Goal: Task Accomplishment & Management: Manage account settings

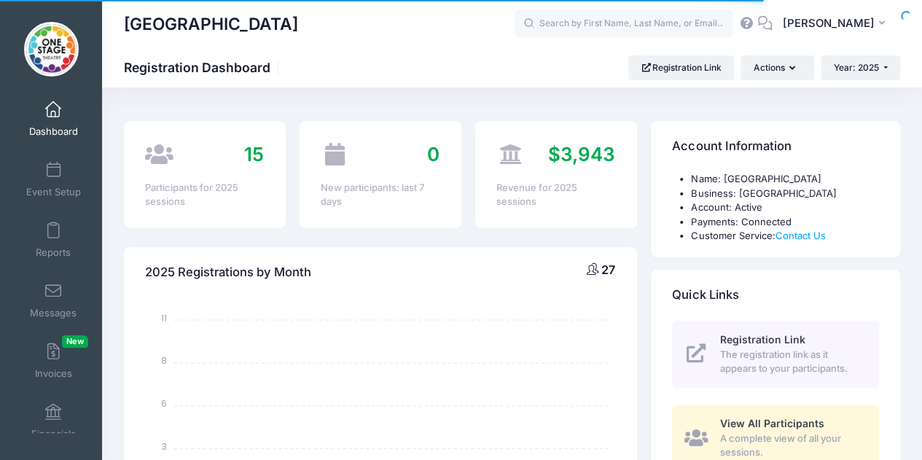
select select
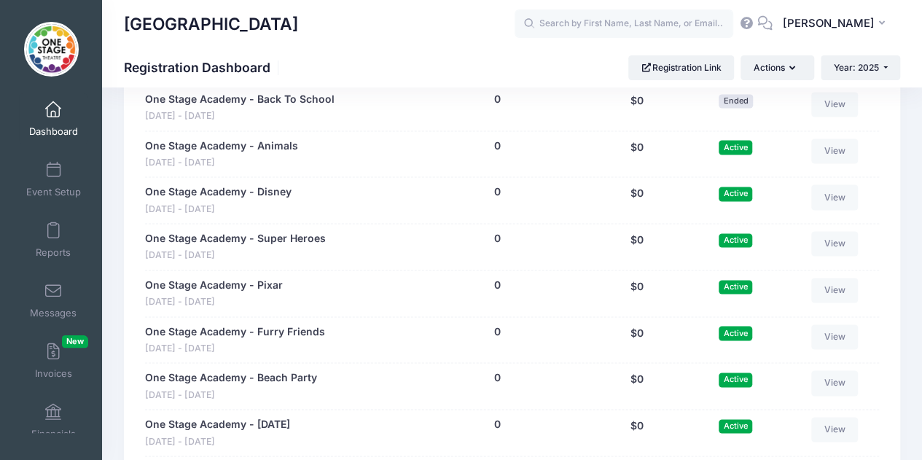
scroll to position [948, 0]
click at [629, 292] on div "$0" at bounding box center [637, 292] width 103 height 31
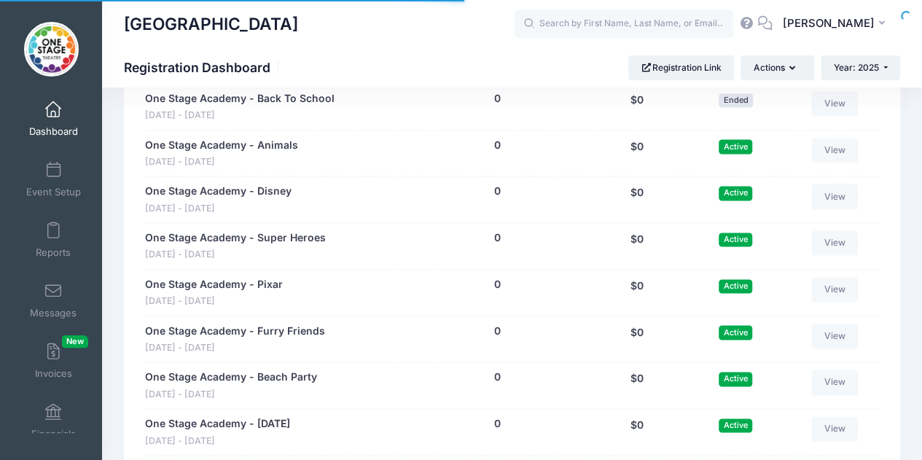
click at [69, 184] on link "Event Setup" at bounding box center [53, 179] width 69 height 51
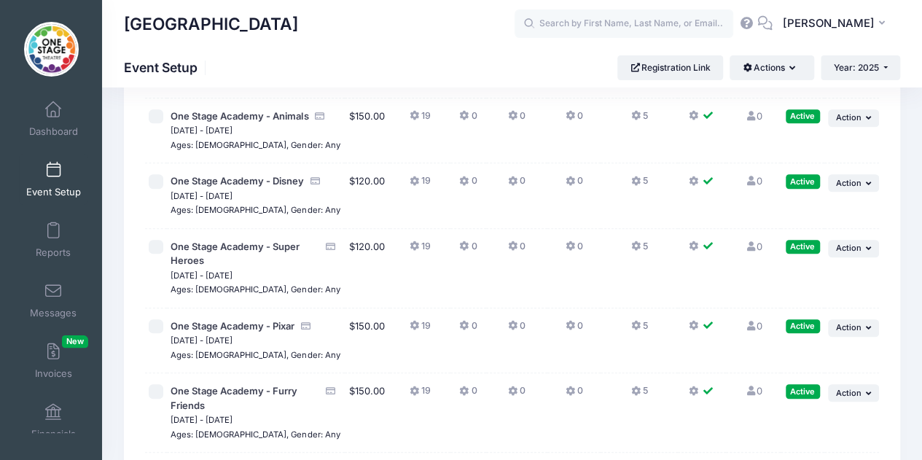
scroll to position [389, 0]
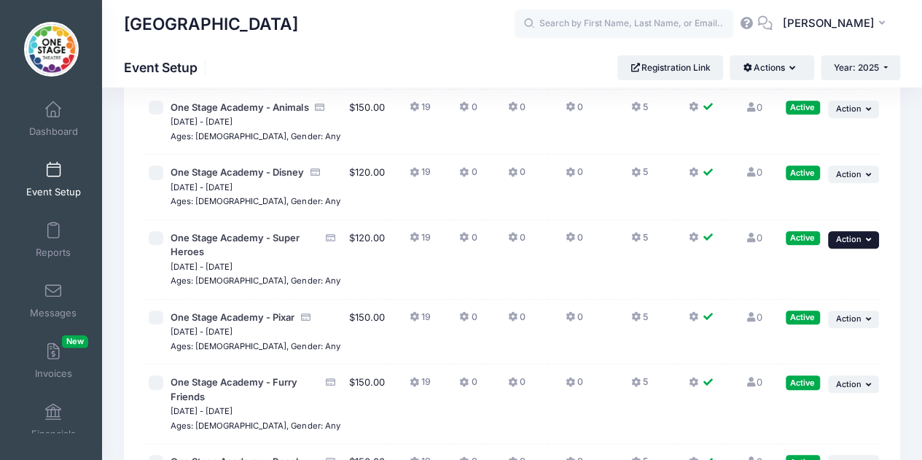
click at [858, 244] on span "Action" at bounding box center [849, 239] width 26 height 10
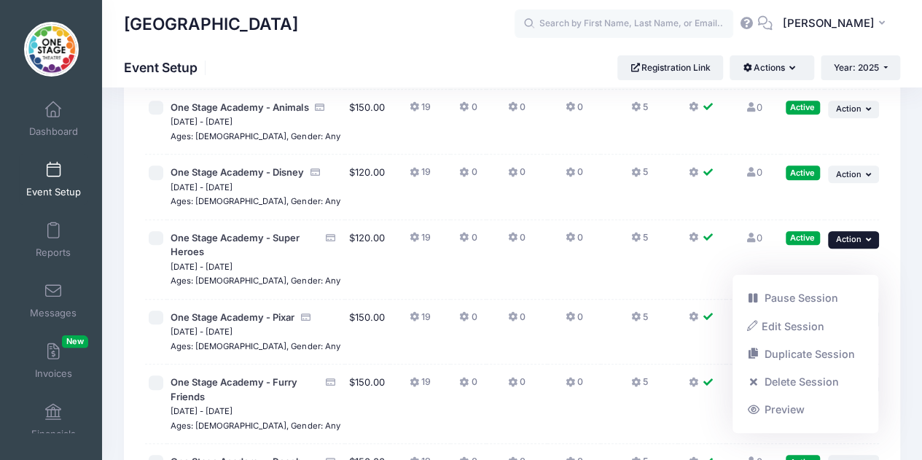
click at [802, 319] on link "Edit Session" at bounding box center [806, 326] width 132 height 28
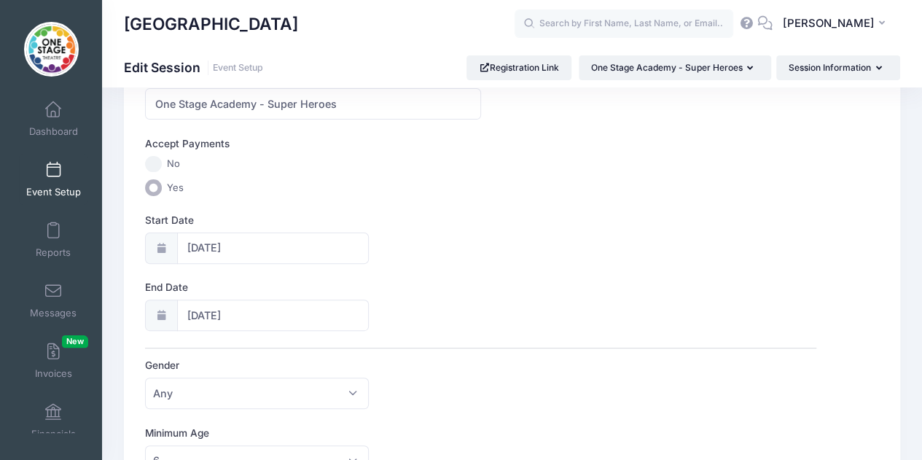
scroll to position [106, 0]
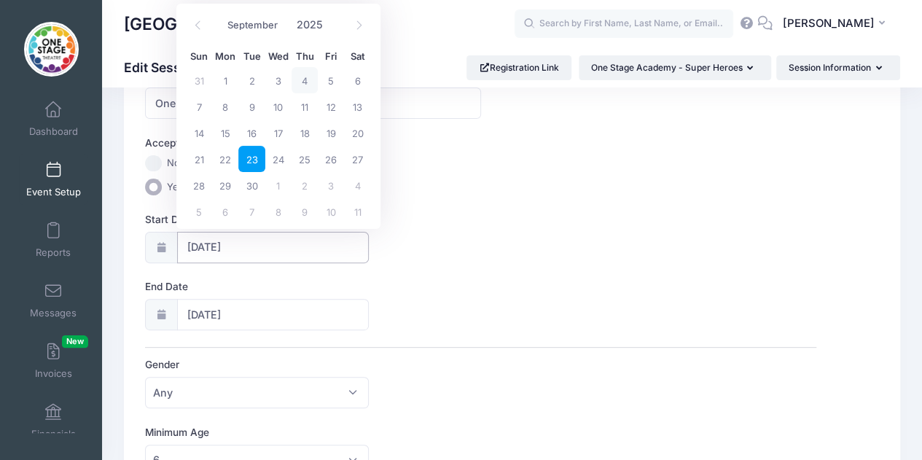
click at [284, 249] on input "09/23/2025" at bounding box center [273, 247] width 193 height 31
click at [227, 161] on span "22" at bounding box center [225, 159] width 26 height 26
type input "09/22/2025"
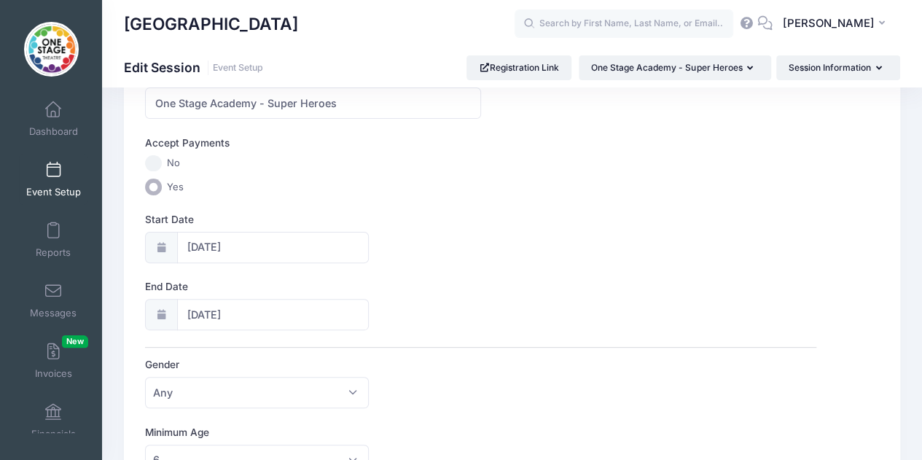
click at [499, 179] on label "Yes" at bounding box center [481, 187] width 672 height 17
click at [162, 179] on input "Yes" at bounding box center [153, 187] width 17 height 17
click at [345, 101] on input "One Stage Academy - Super Heroes" at bounding box center [313, 103] width 336 height 31
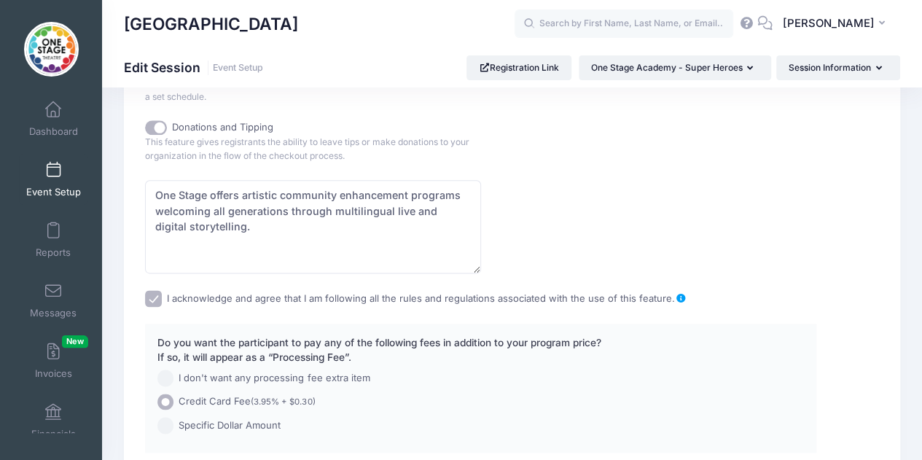
scroll to position [957, 0]
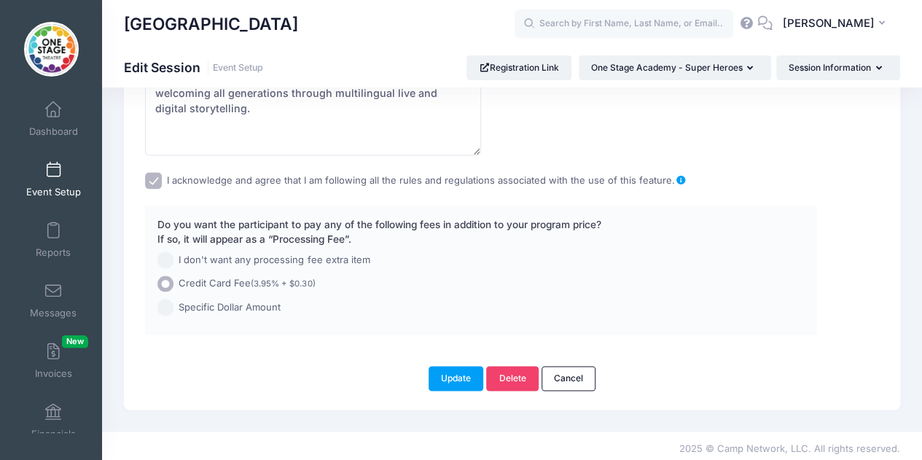
type input "One Stage Academy - Animals"
click at [465, 366] on button "Update" at bounding box center [456, 378] width 55 height 25
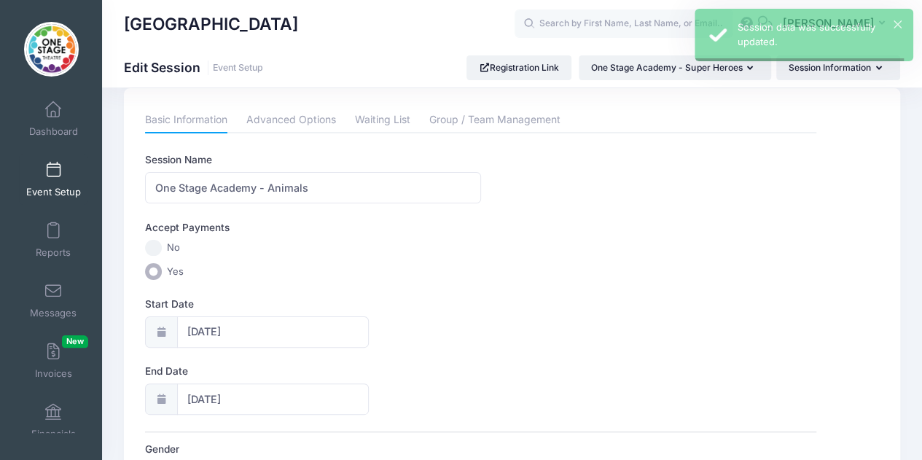
scroll to position [0, 0]
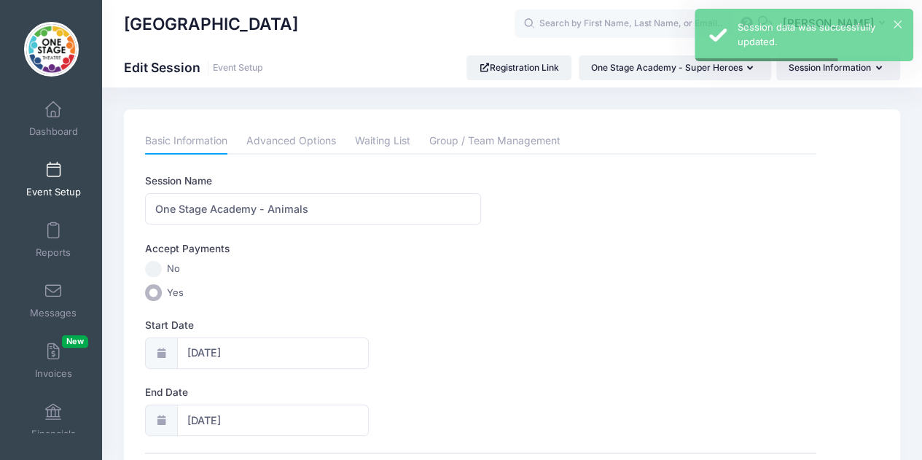
click at [68, 177] on link "Event Setup" at bounding box center [53, 179] width 69 height 51
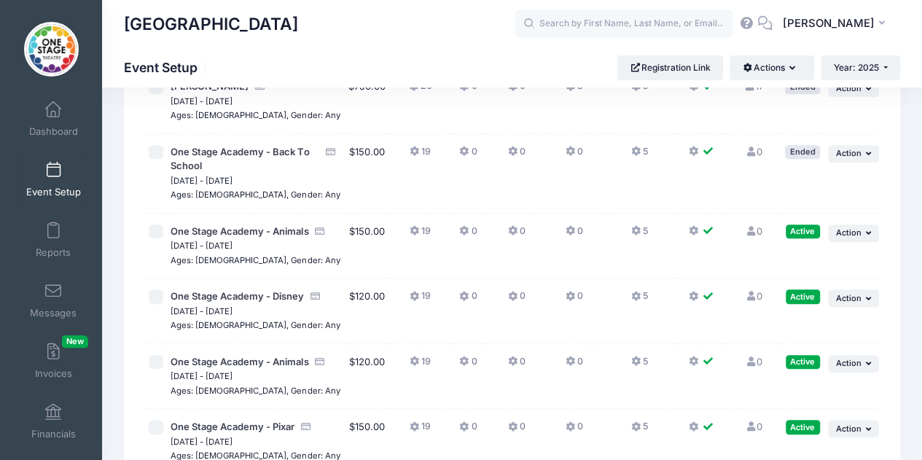
scroll to position [265, 0]
click at [853, 228] on span "Action" at bounding box center [849, 232] width 26 height 10
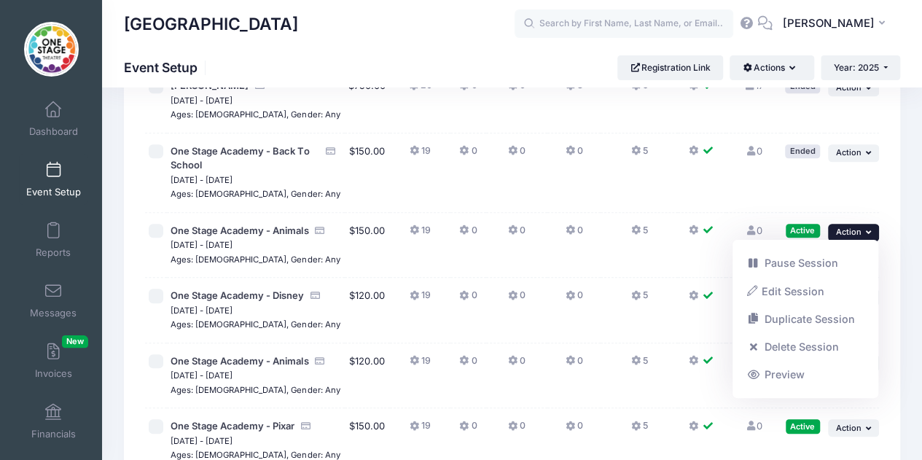
click at [801, 346] on link "Delete Session" at bounding box center [806, 347] width 132 height 28
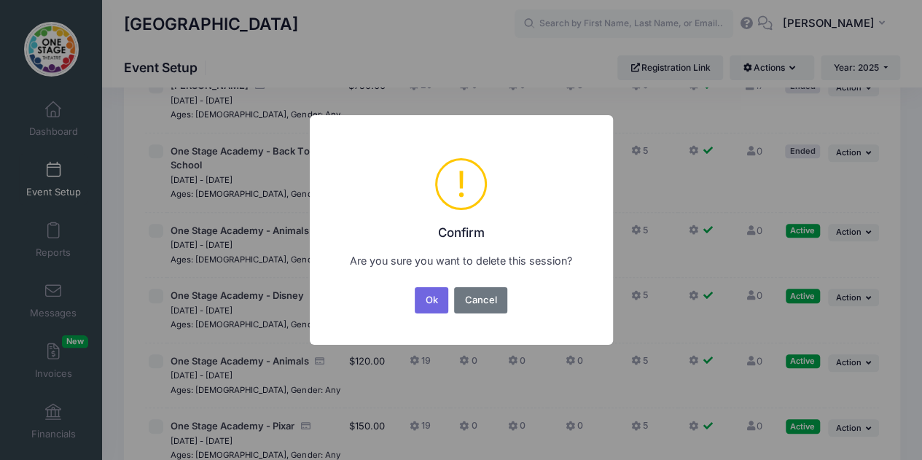
click at [441, 301] on button "Ok" at bounding box center [432, 300] width 34 height 26
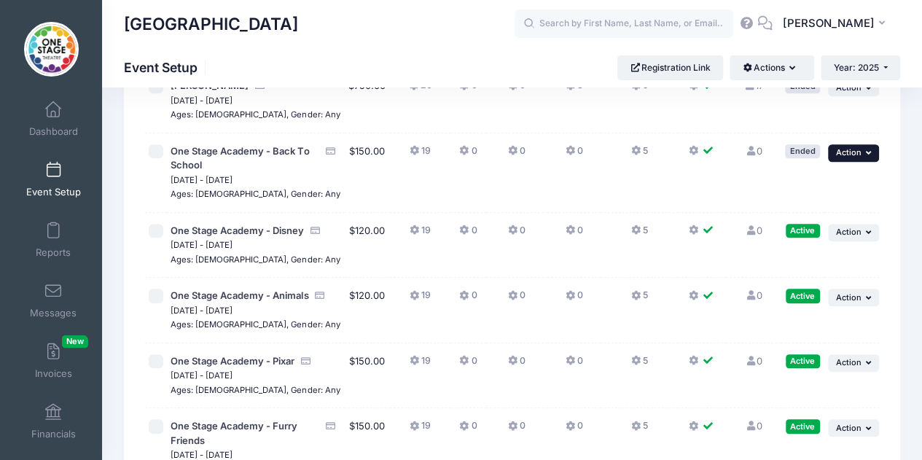
click at [850, 152] on span "Action" at bounding box center [849, 152] width 26 height 10
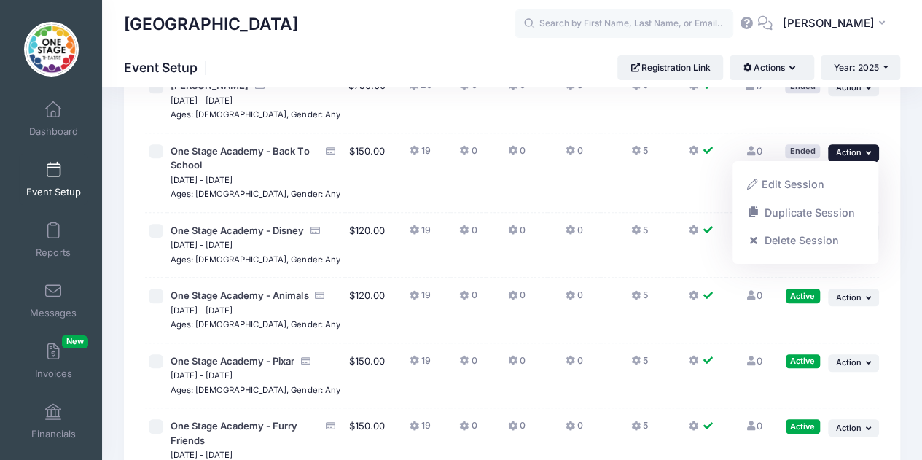
click at [803, 238] on link "Delete Session" at bounding box center [806, 241] width 132 height 28
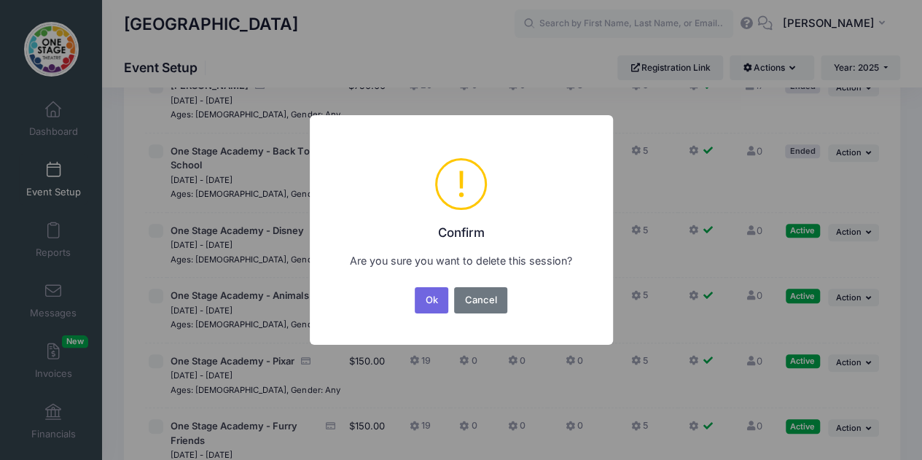
click at [436, 303] on button "Ok" at bounding box center [432, 300] width 34 height 26
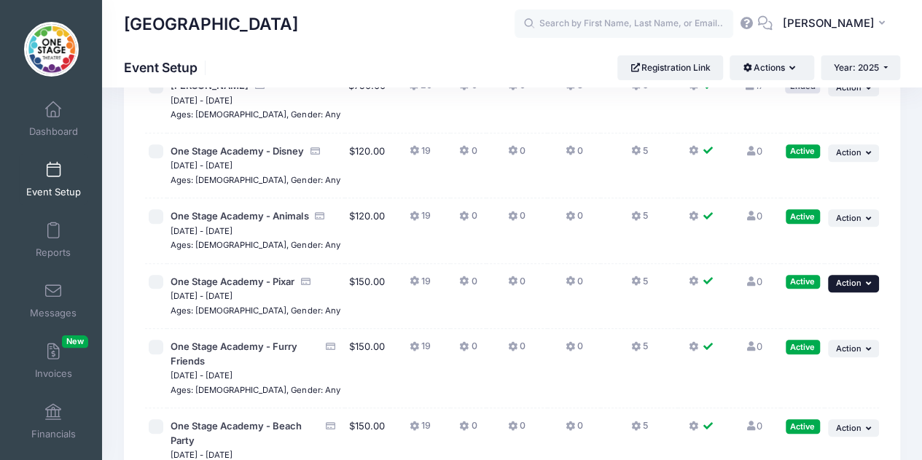
click at [846, 292] on button "... Action" at bounding box center [853, 284] width 51 height 18
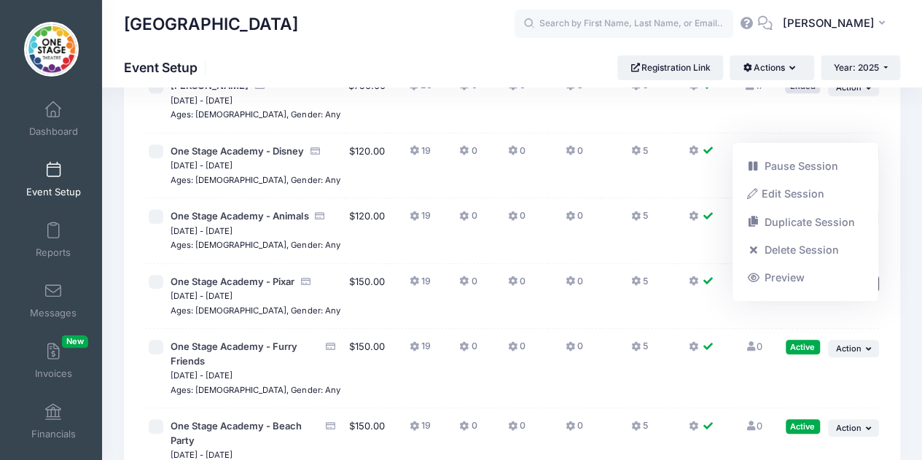
click at [551, 263] on td "0" at bounding box center [574, 231] width 53 height 66
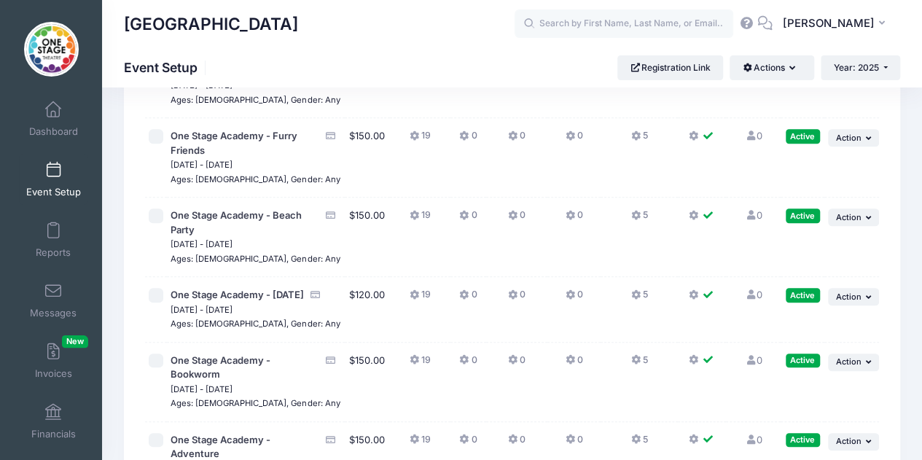
scroll to position [477, 0]
click at [860, 225] on button "... Action" at bounding box center [853, 217] width 51 height 18
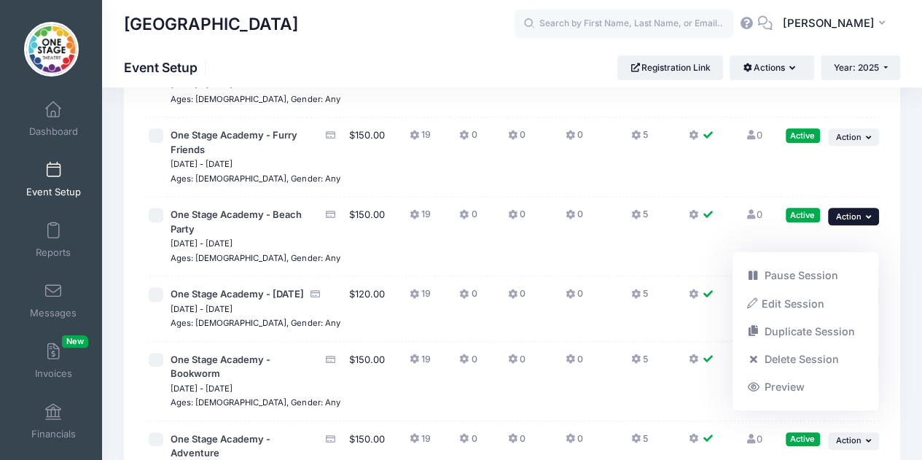
click at [809, 306] on link "Edit Session" at bounding box center [806, 304] width 132 height 28
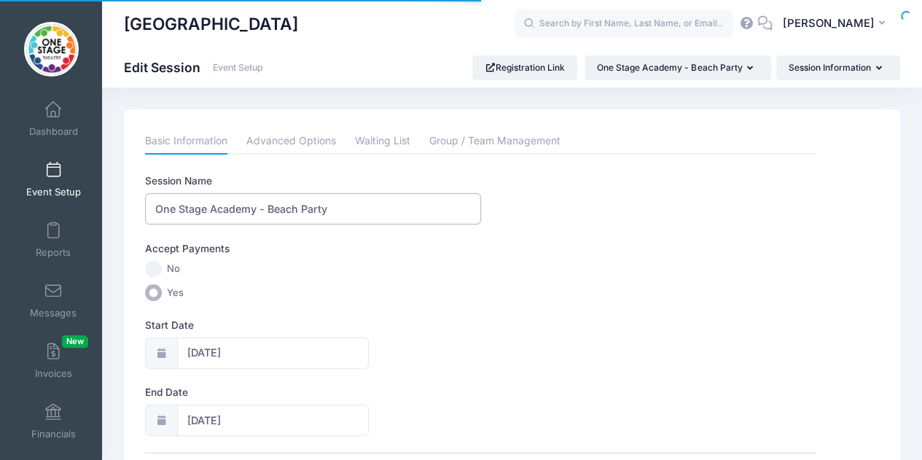
click at [370, 211] on input "One Stage Academy - Beach Party" at bounding box center [313, 208] width 336 height 31
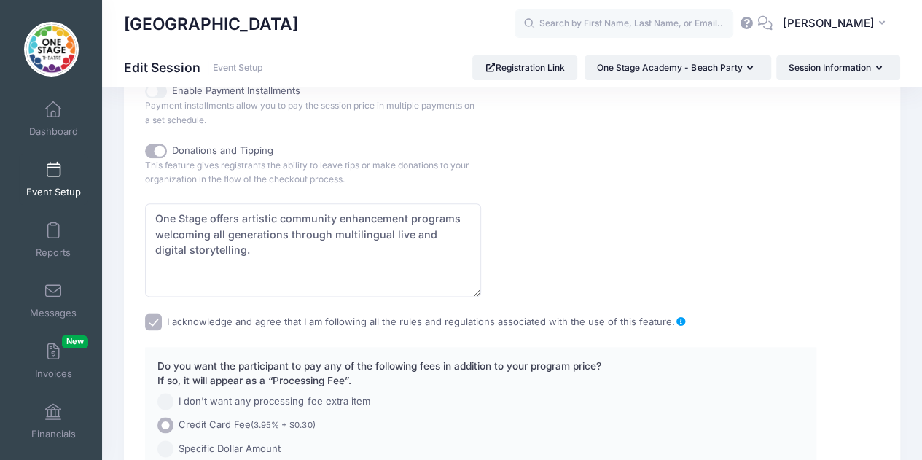
scroll to position [957, 0]
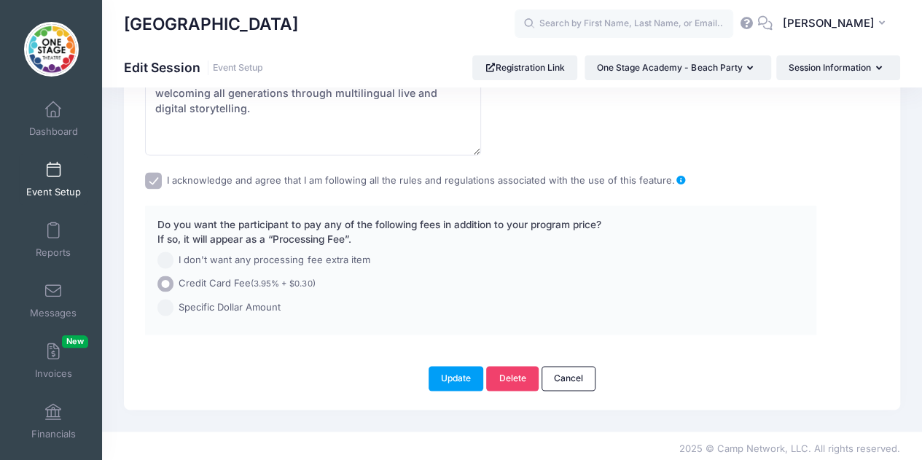
type input "One Stage Academy - Disney"
click at [458, 369] on button "Update" at bounding box center [456, 378] width 55 height 25
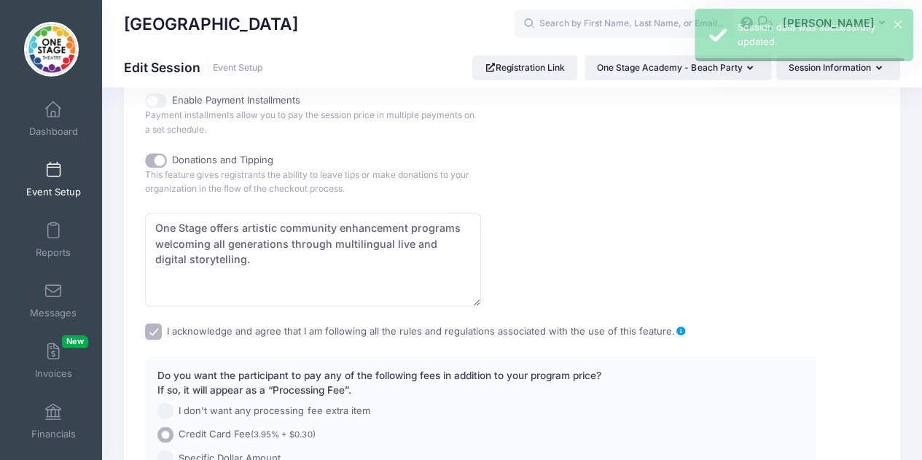
scroll to position [0, 0]
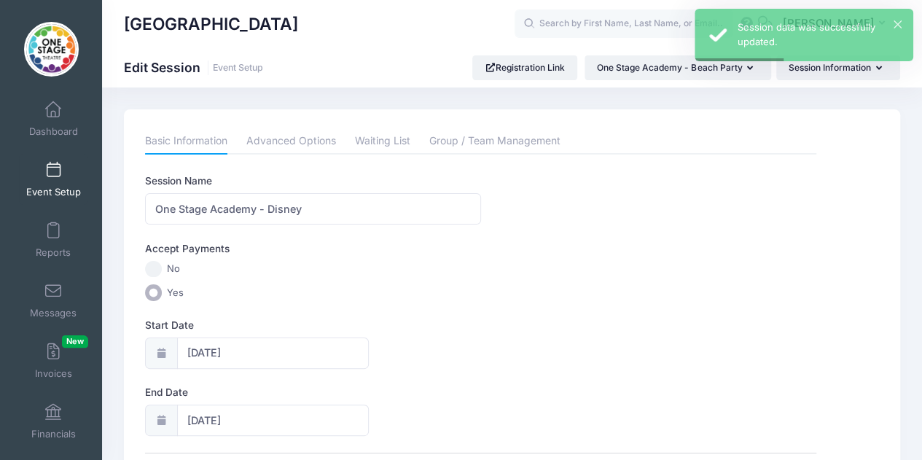
click at [57, 183] on link "Event Setup" at bounding box center [53, 179] width 69 height 51
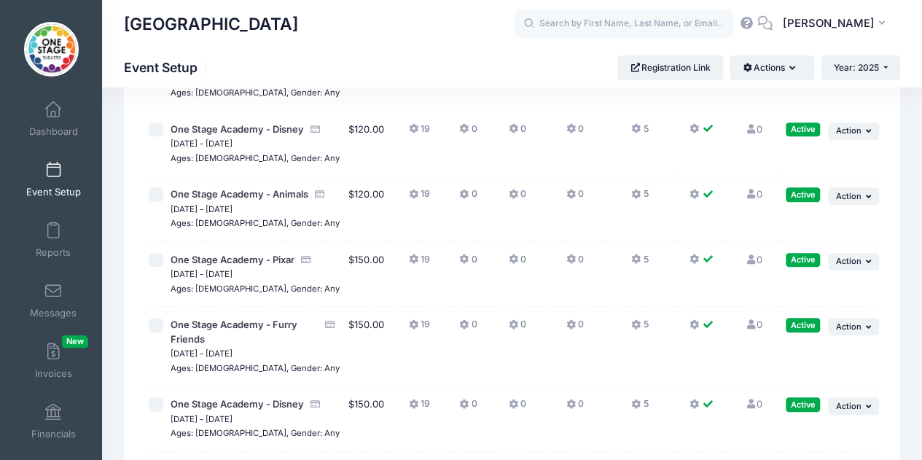
scroll to position [289, 0]
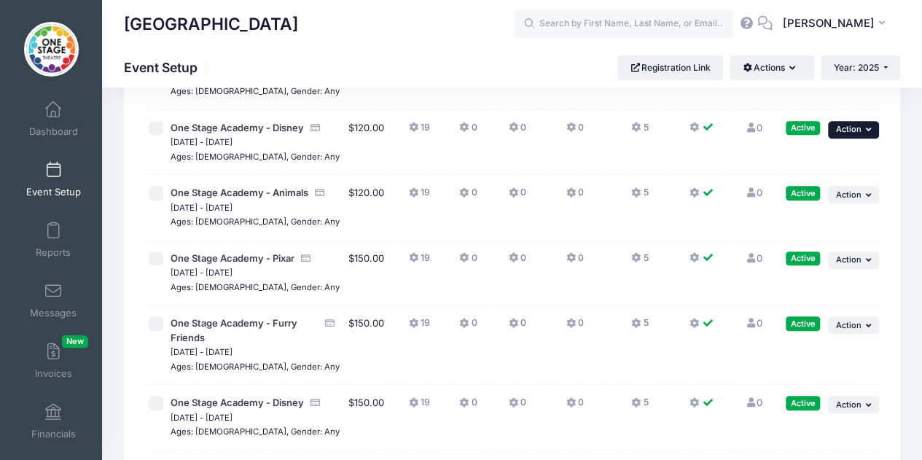
click at [847, 131] on span "Action" at bounding box center [849, 129] width 26 height 10
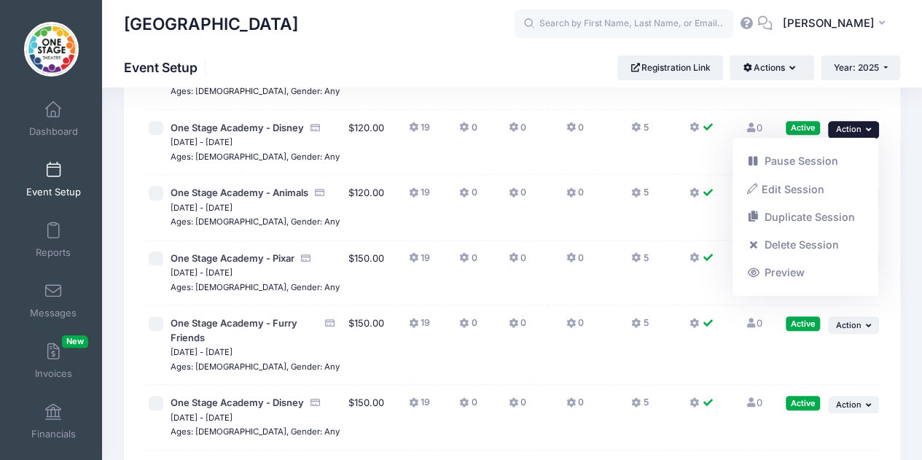
click at [799, 240] on link "Delete Session" at bounding box center [806, 245] width 132 height 28
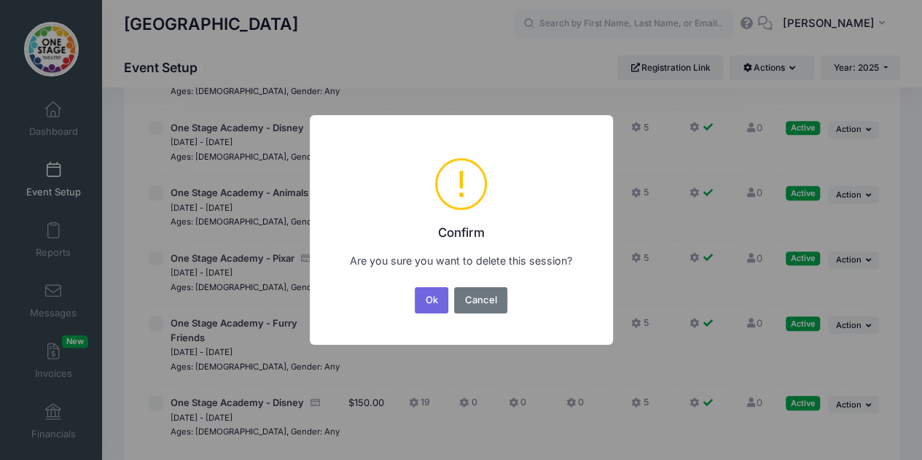
click at [429, 300] on button "Ok" at bounding box center [432, 300] width 34 height 26
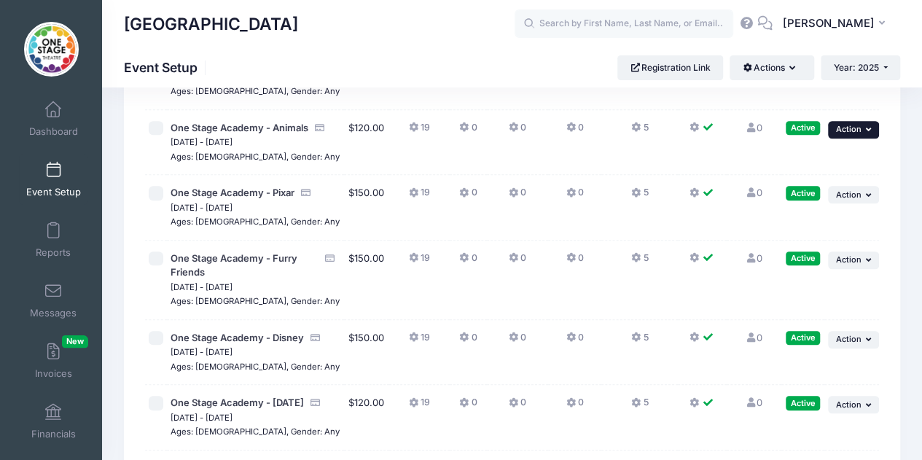
click at [847, 131] on span "Action" at bounding box center [849, 129] width 26 height 10
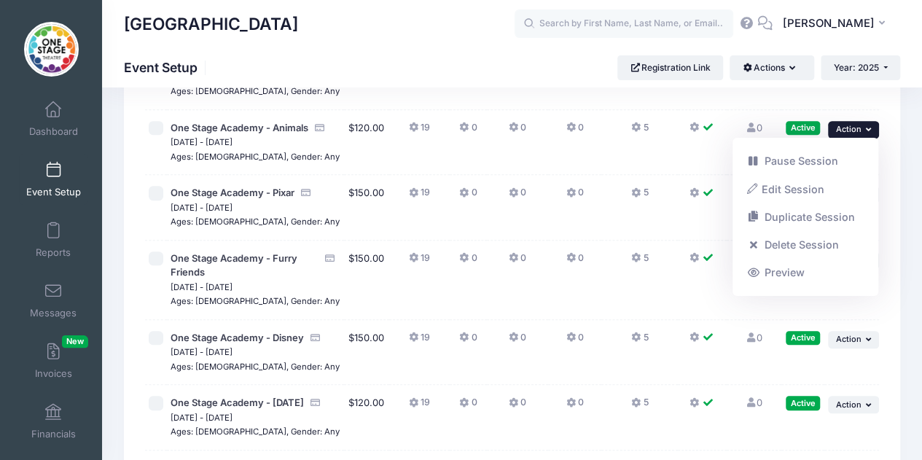
click at [802, 190] on link "Edit Session" at bounding box center [806, 189] width 132 height 28
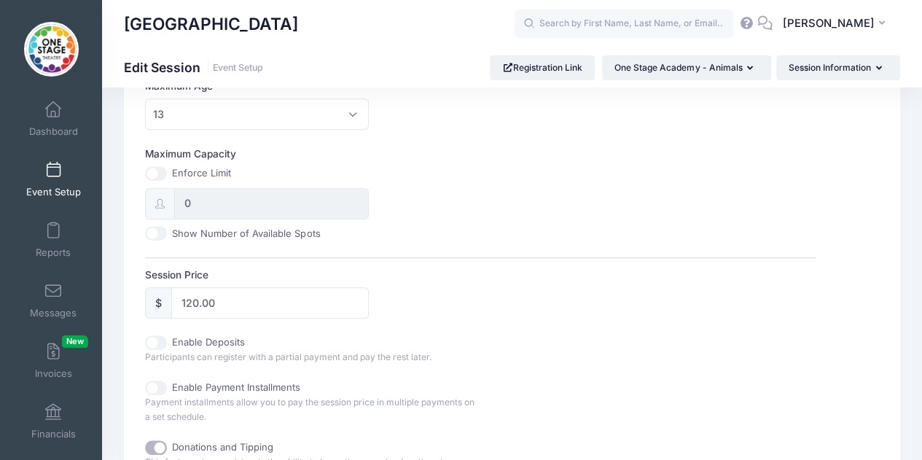
scroll to position [521, 0]
click at [191, 300] on input "120.00" at bounding box center [270, 300] width 198 height 31
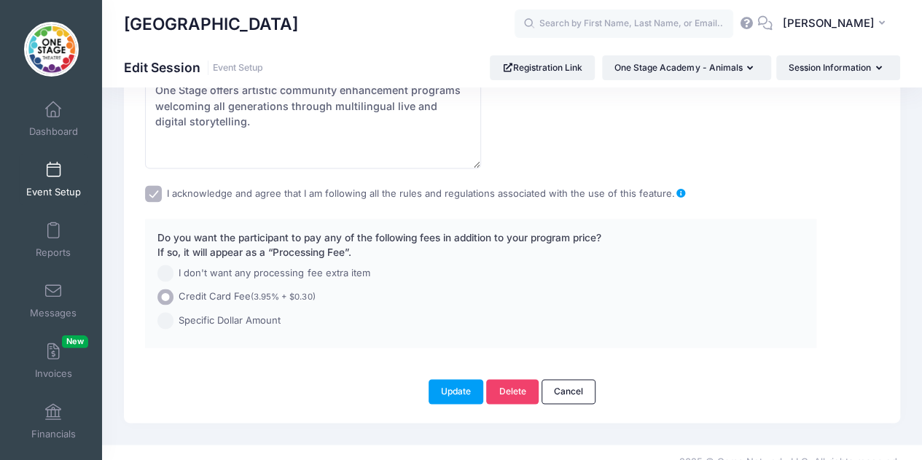
scroll to position [957, 0]
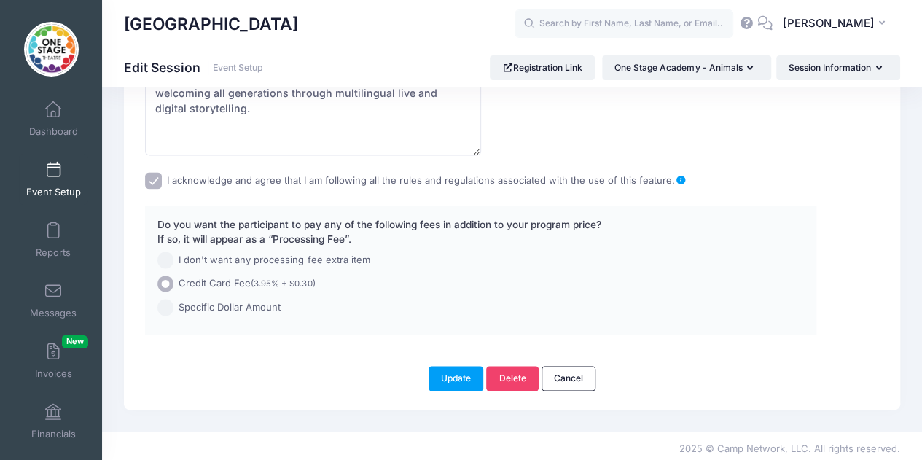
type input "150.00"
click at [463, 376] on button "Update" at bounding box center [456, 378] width 55 height 25
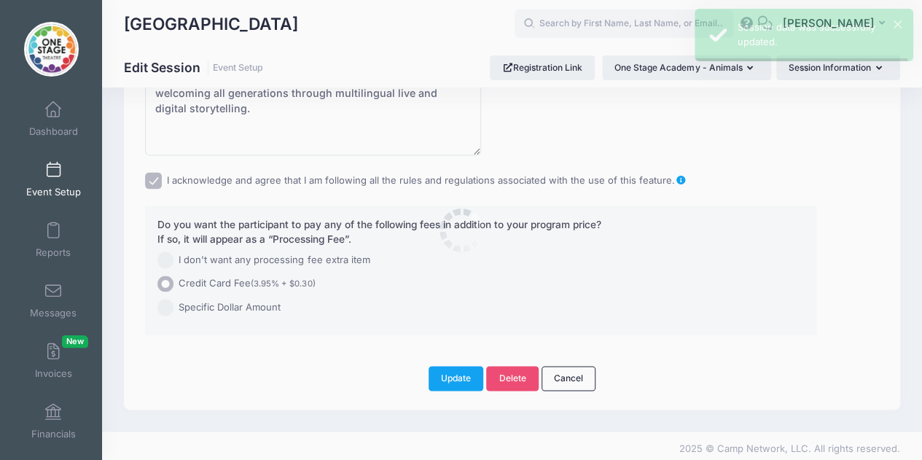
scroll to position [0, 0]
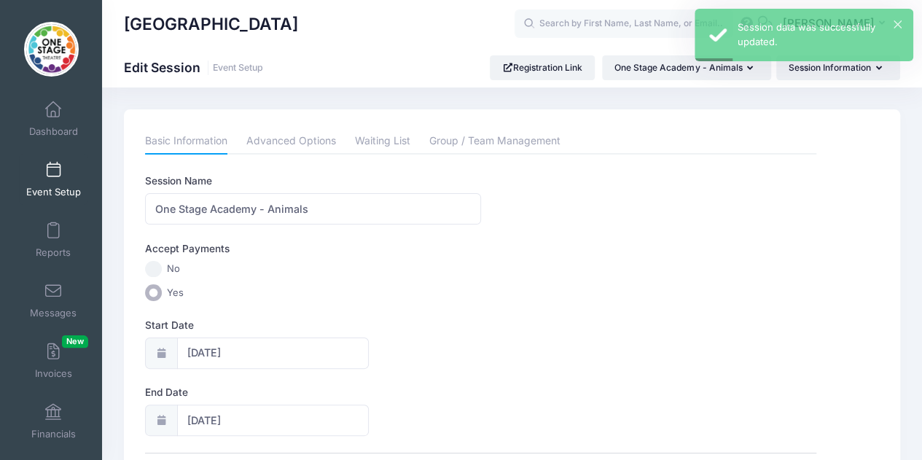
click at [53, 178] on span at bounding box center [53, 171] width 0 height 16
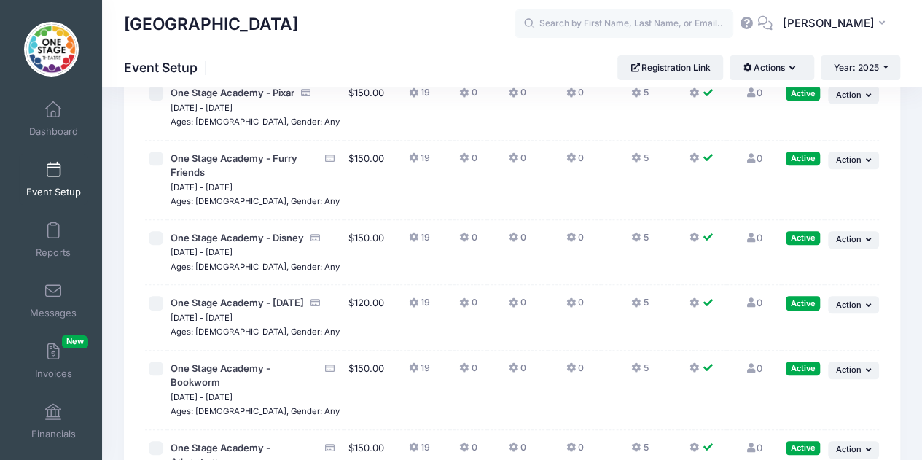
scroll to position [389, 0]
click at [856, 244] on span "Action" at bounding box center [849, 238] width 26 height 10
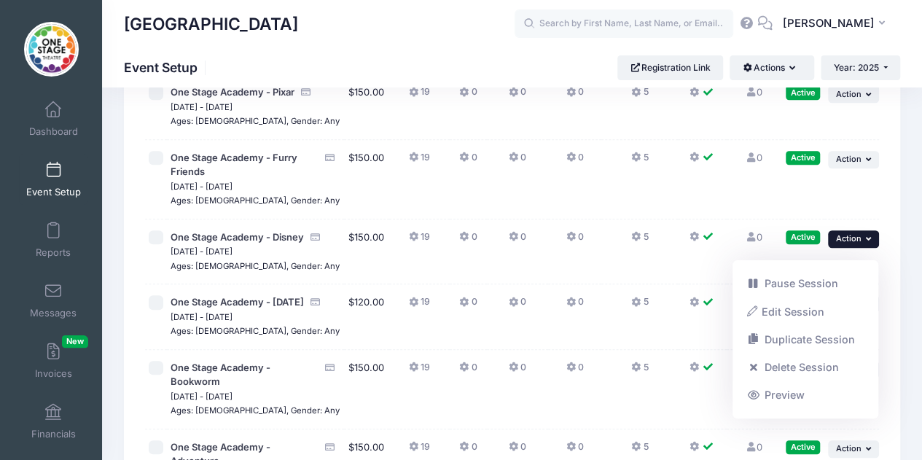
click at [809, 310] on link "Edit Session" at bounding box center [806, 312] width 132 height 28
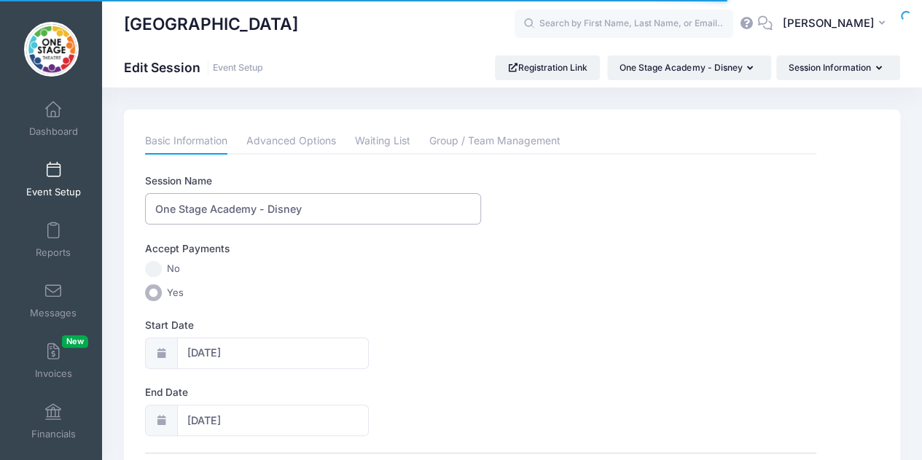
click at [318, 208] on input "One Stage Academy - Disney" at bounding box center [313, 208] width 336 height 31
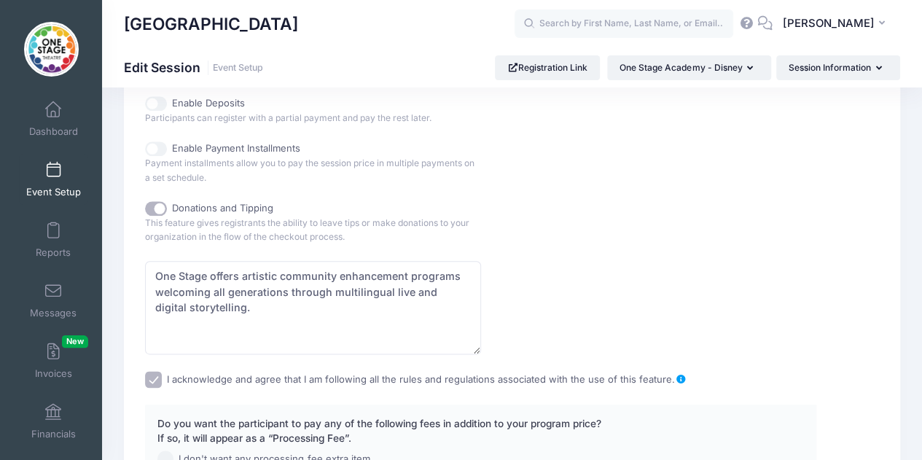
scroll to position [957, 0]
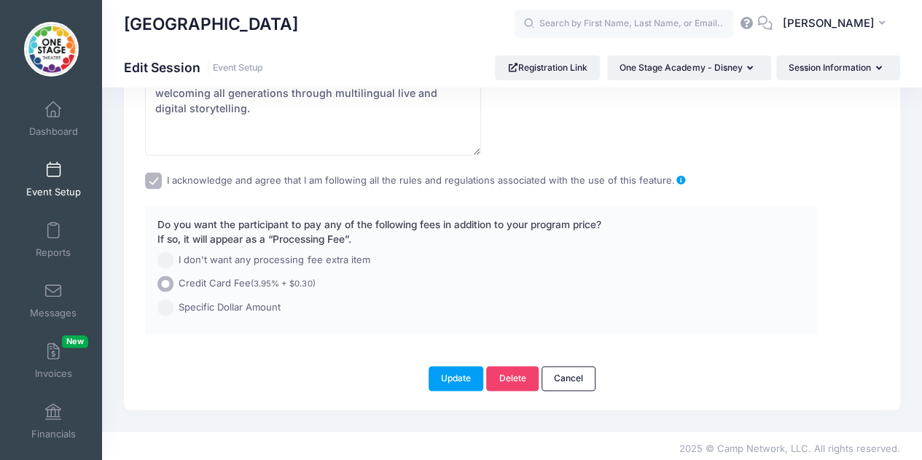
type input "One Stage Academy - Beach Party"
click at [452, 374] on button "Update" at bounding box center [456, 378] width 55 height 25
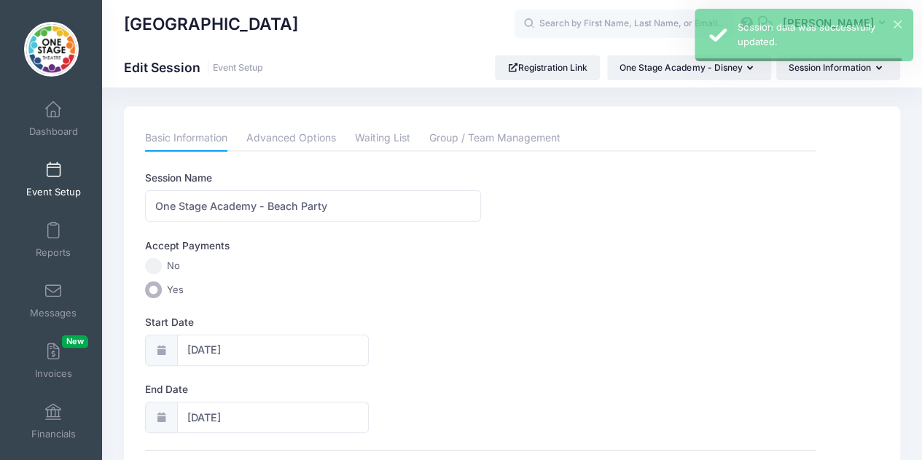
scroll to position [0, 0]
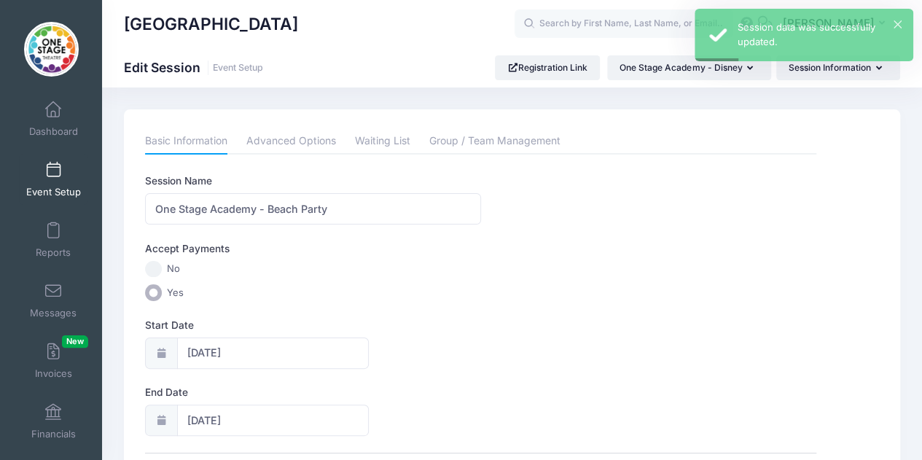
click at [53, 167] on span at bounding box center [53, 171] width 0 height 16
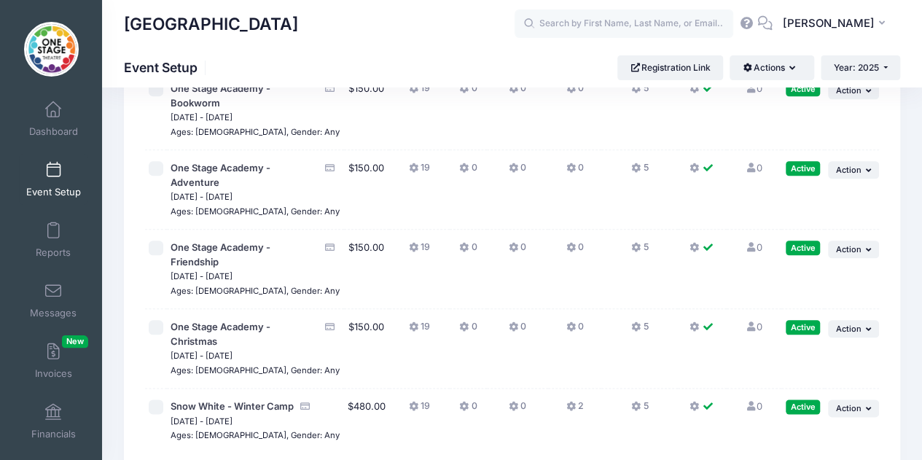
scroll to position [707, 0]
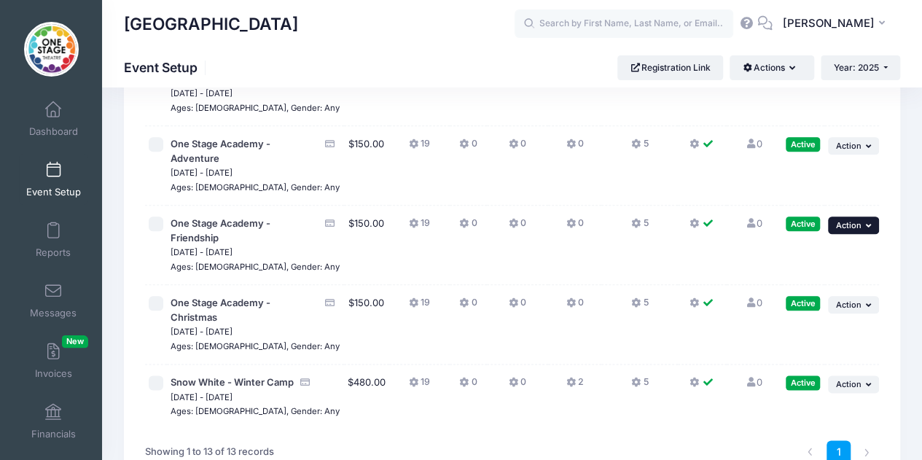
click at [861, 234] on button "... Action" at bounding box center [853, 226] width 51 height 18
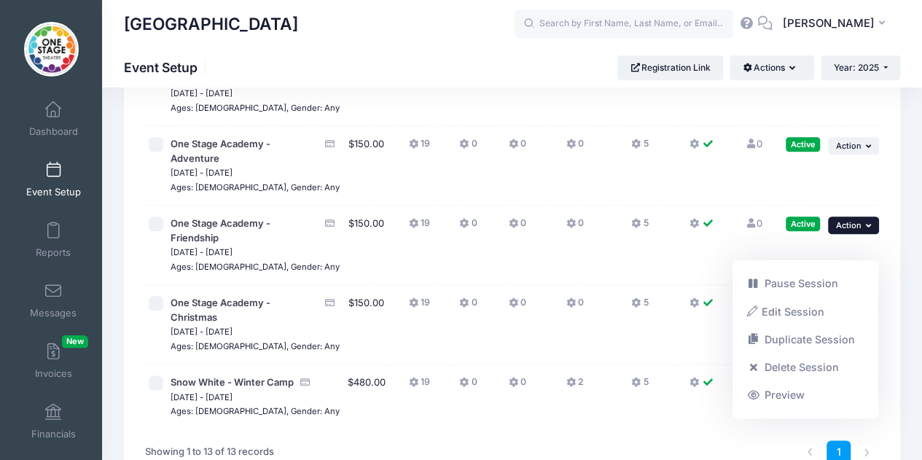
click at [798, 313] on link "Edit Session" at bounding box center [806, 312] width 132 height 28
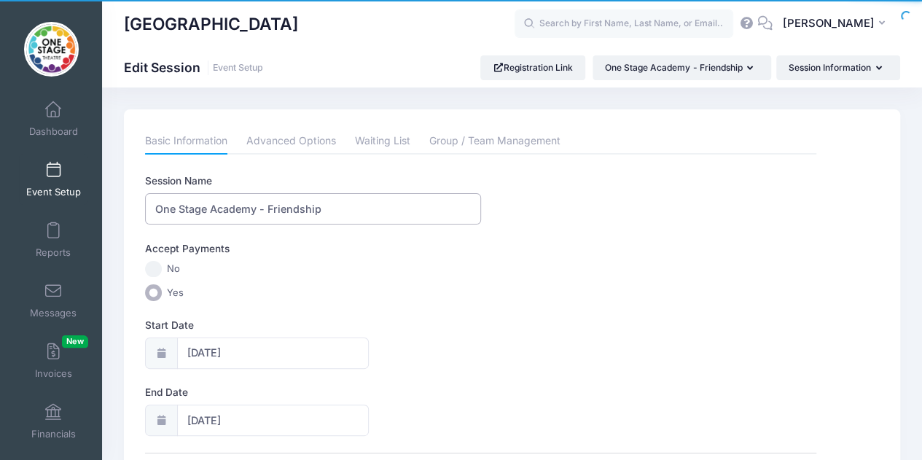
click at [338, 215] on input "One Stage Academy - Friendship" at bounding box center [313, 208] width 336 height 31
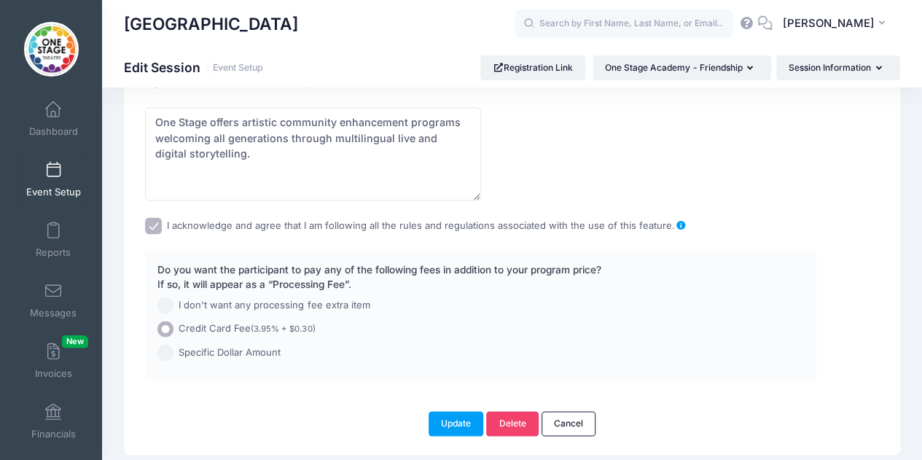
scroll to position [957, 0]
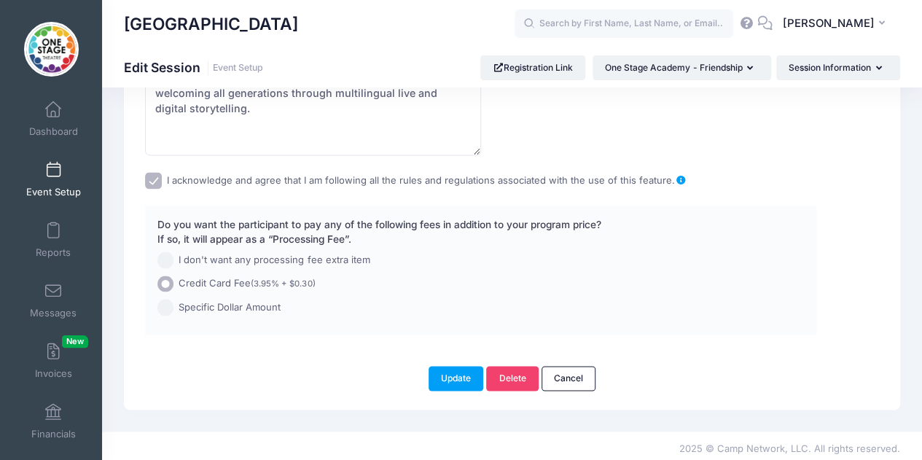
type input "One Stage Academy - Disney"
click at [446, 376] on button "Update" at bounding box center [456, 378] width 55 height 25
click at [458, 366] on button "Update" at bounding box center [456, 378] width 55 height 25
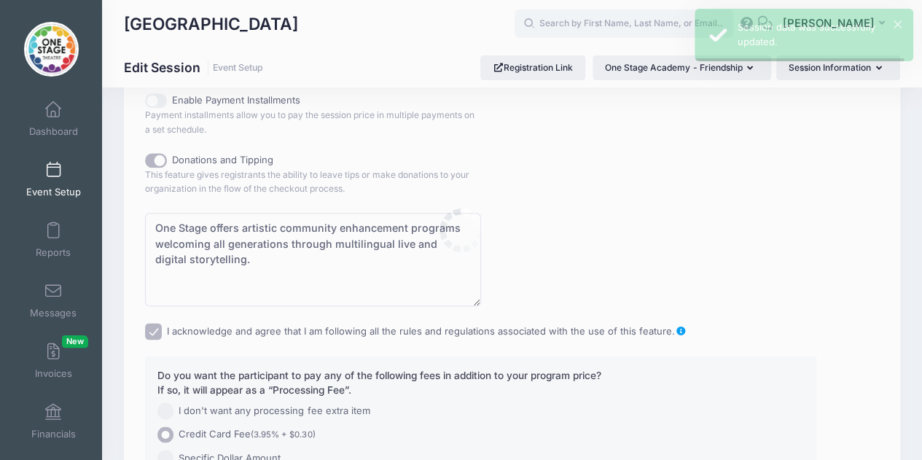
scroll to position [0, 0]
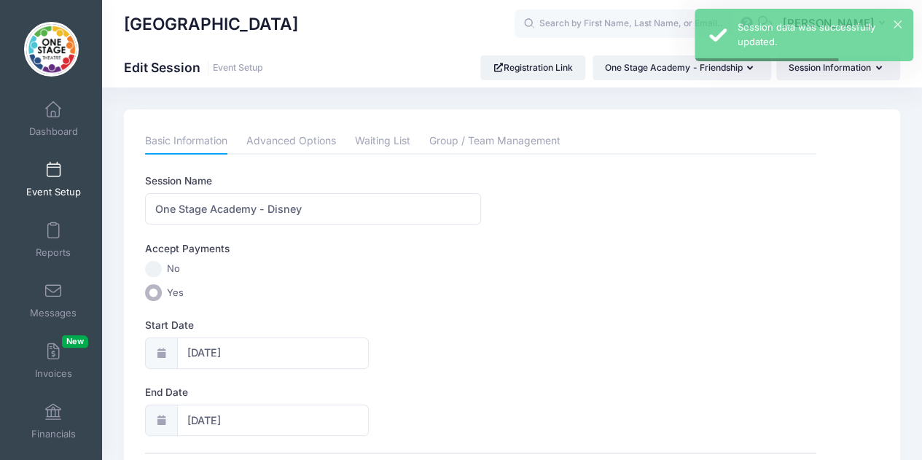
click at [53, 122] on link "Dashboard" at bounding box center [53, 118] width 69 height 51
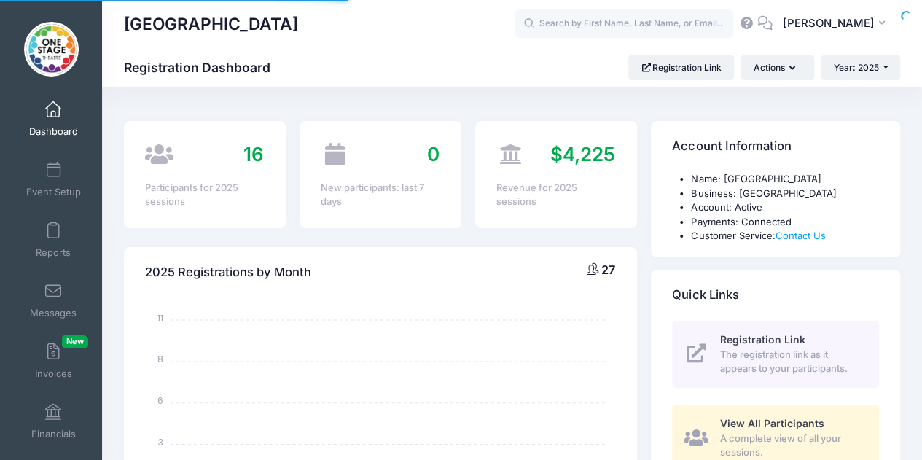
select select
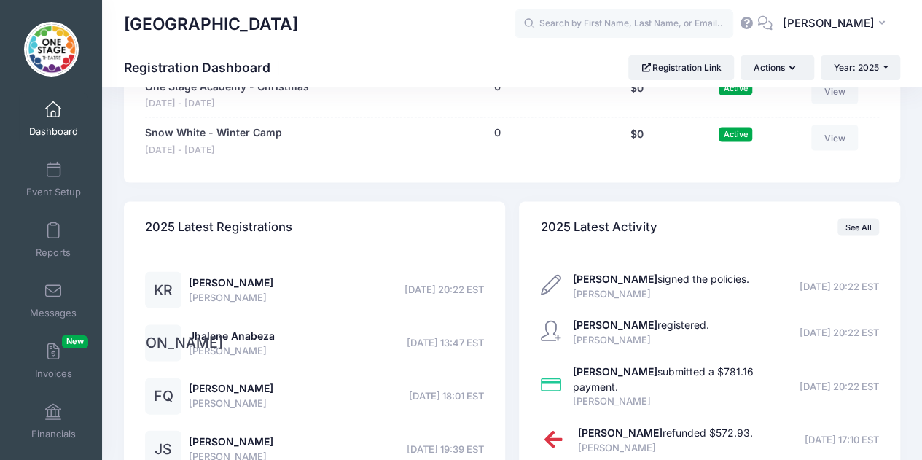
scroll to position [1498, 0]
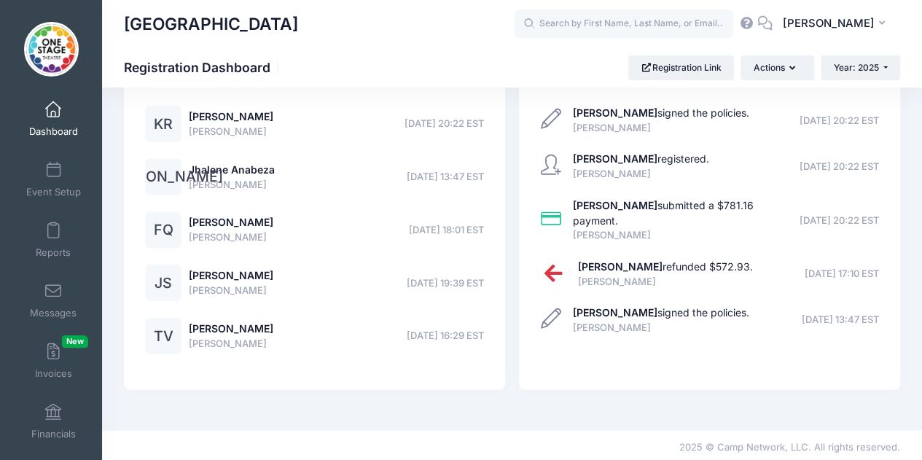
click at [53, 413] on span at bounding box center [53, 413] width 0 height 16
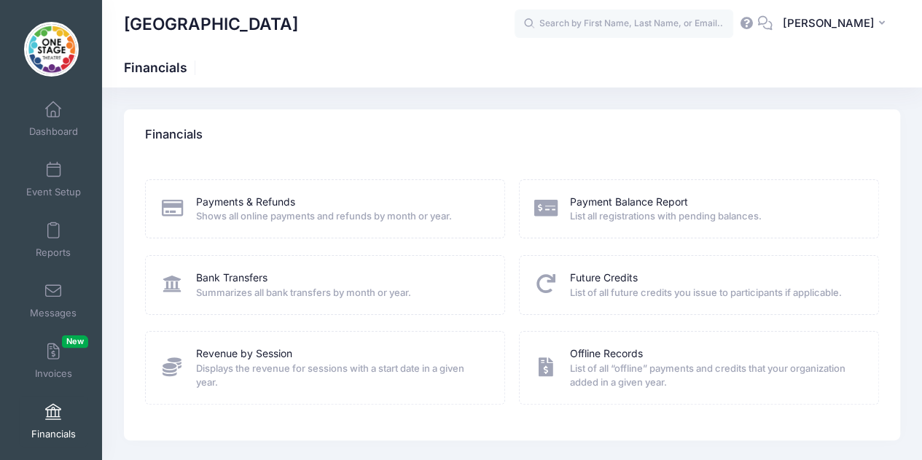
click at [242, 273] on link "Bank Transfers" at bounding box center [231, 278] width 71 height 15
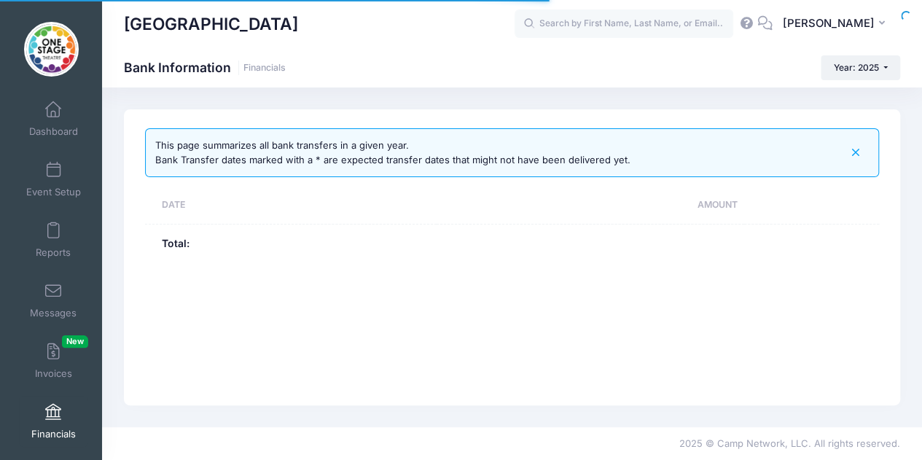
select select "10"
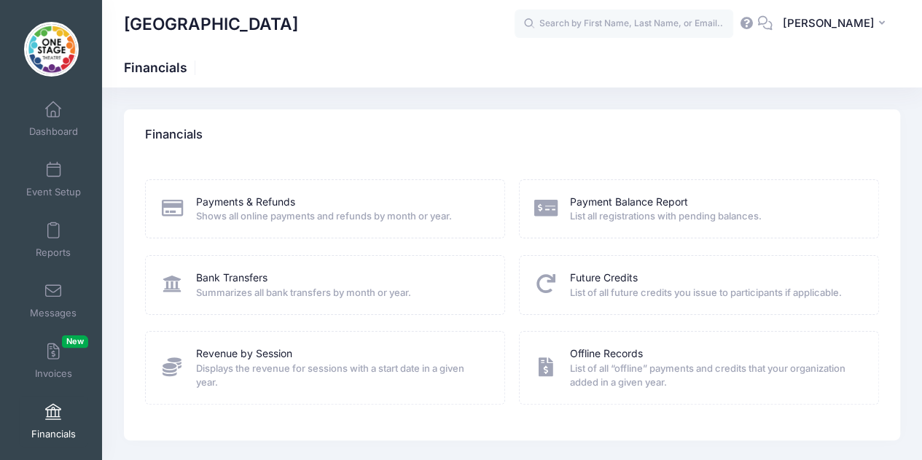
scroll to position [45, 0]
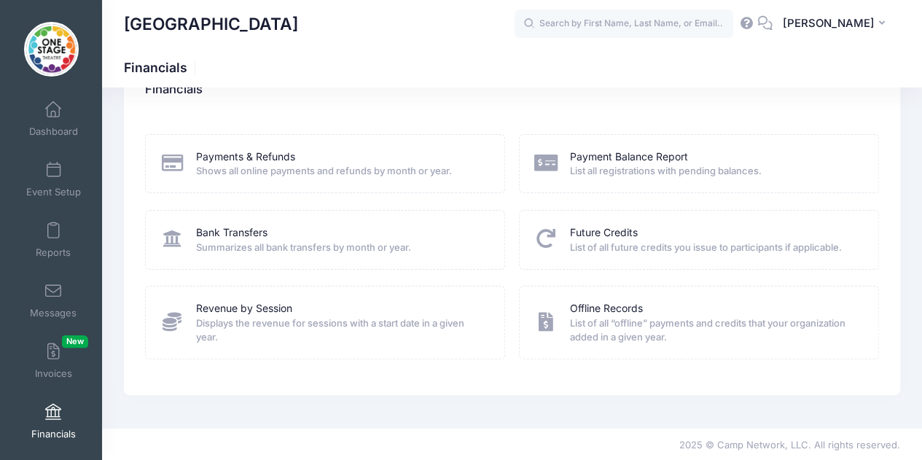
click at [246, 229] on link "Bank Transfers" at bounding box center [231, 232] width 71 height 15
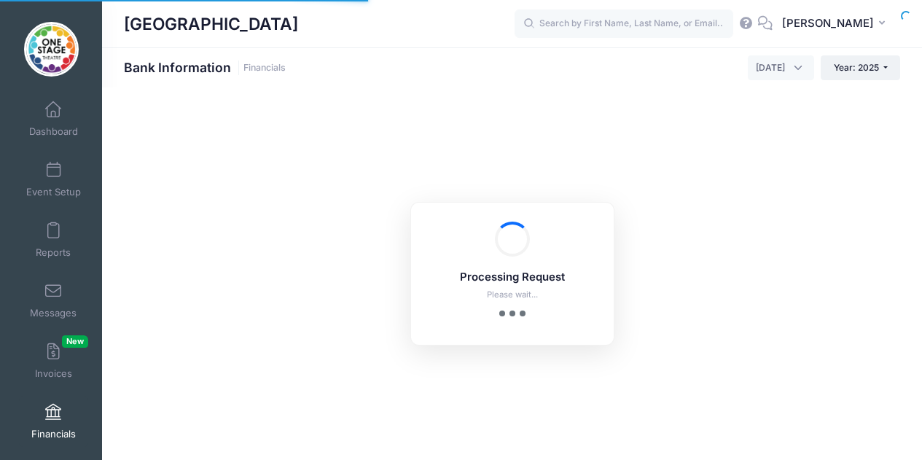
select select "10"
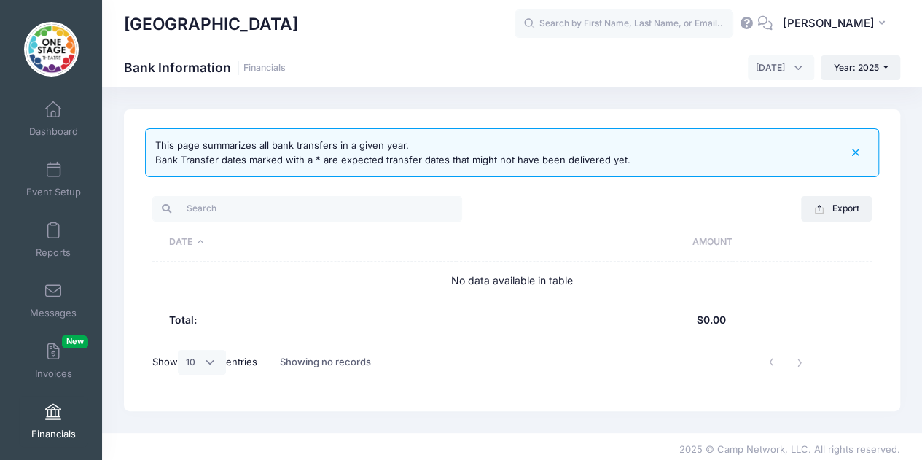
scroll to position [5, 0]
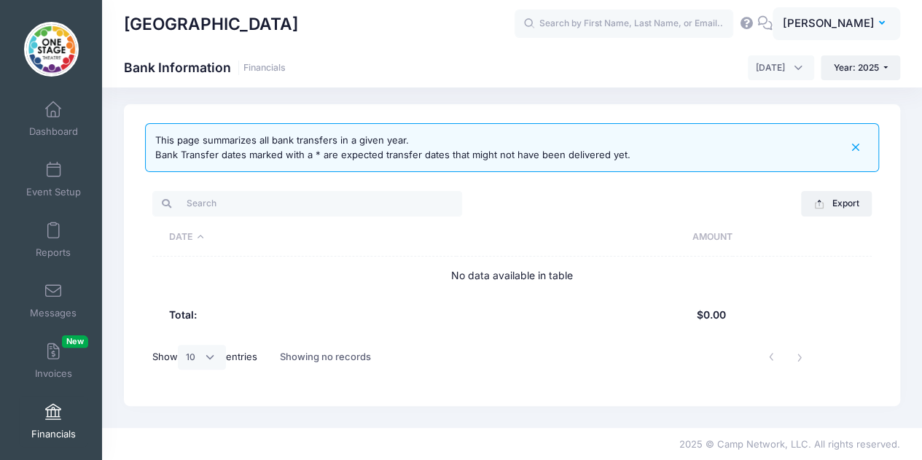
click at [853, 24] on span "[PERSON_NAME]" at bounding box center [828, 23] width 92 height 16
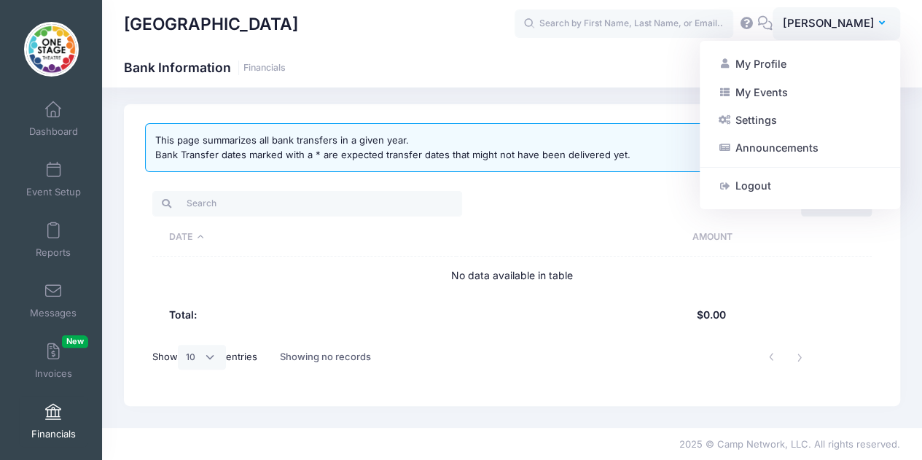
click at [769, 113] on link "Settings" at bounding box center [800, 120] width 177 height 28
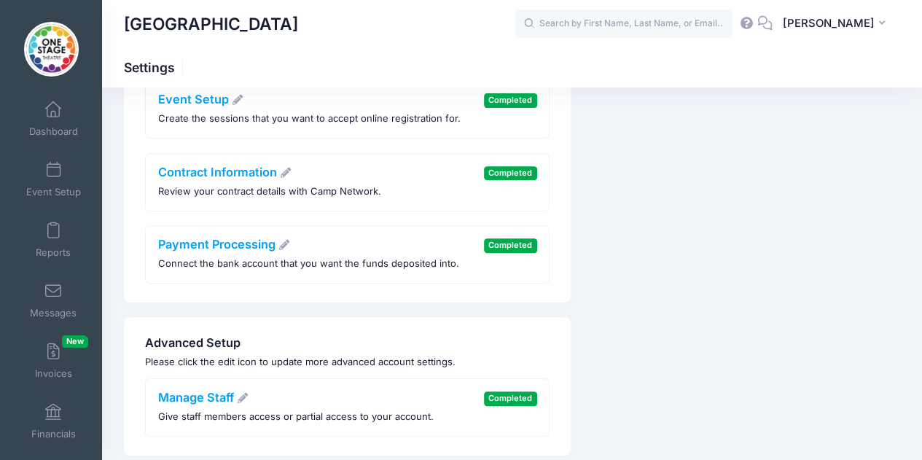
scroll to position [269, 0]
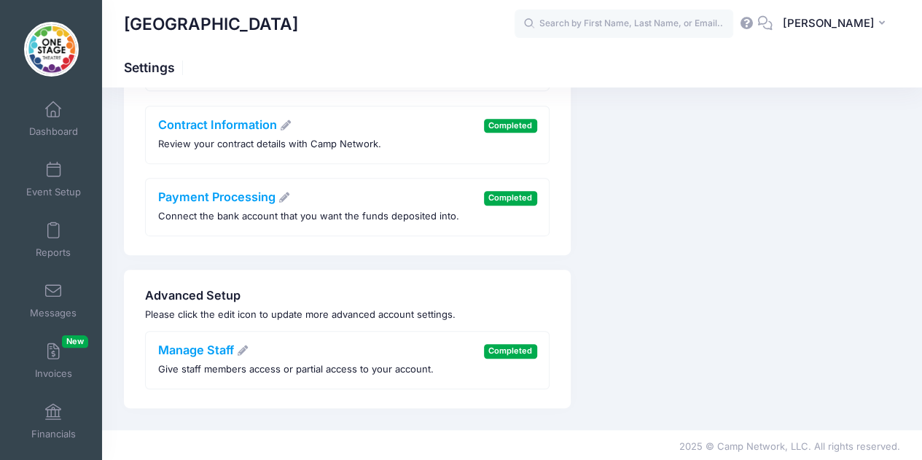
click at [258, 196] on link "Payment Processing" at bounding box center [224, 197] width 133 height 15
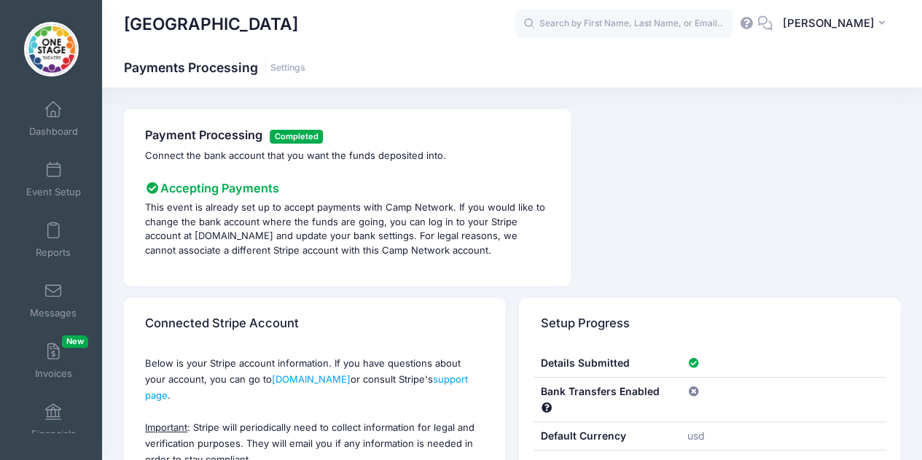
click at [370, 227] on p "This event is already set up to accept payments with Camp Network. If you would…" at bounding box center [347, 229] width 405 height 57
click at [57, 189] on span "Event Setup" at bounding box center [53, 192] width 55 height 12
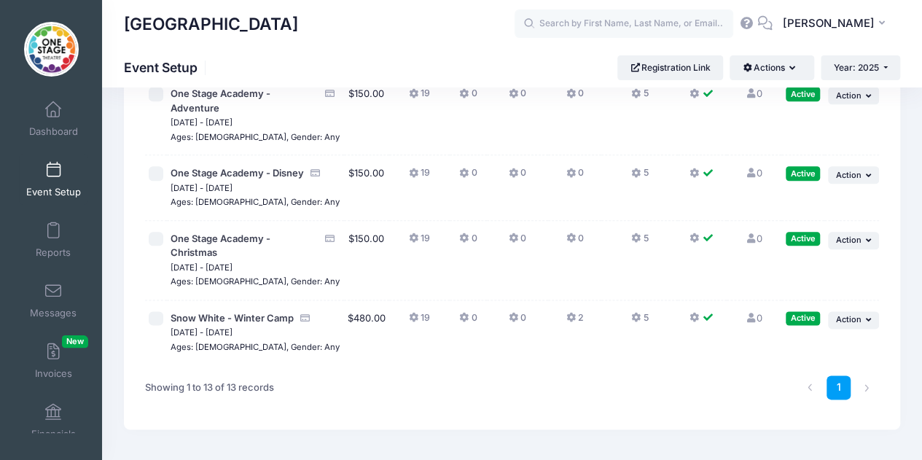
scroll to position [766, 0]
